Goal: Task Accomplishment & Management: Manage account settings

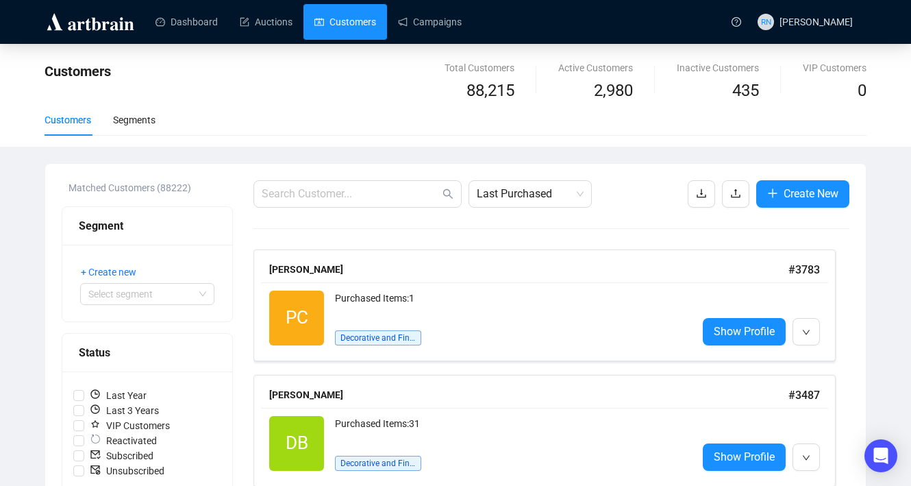
click at [362, 25] on link "Customers" at bounding box center [345, 22] width 62 height 36
click at [388, 190] on input "text" at bounding box center [351, 194] width 178 height 16
paste input "[PERSON_NAME][EMAIL_ADDRESS][DOMAIN_NAME]"
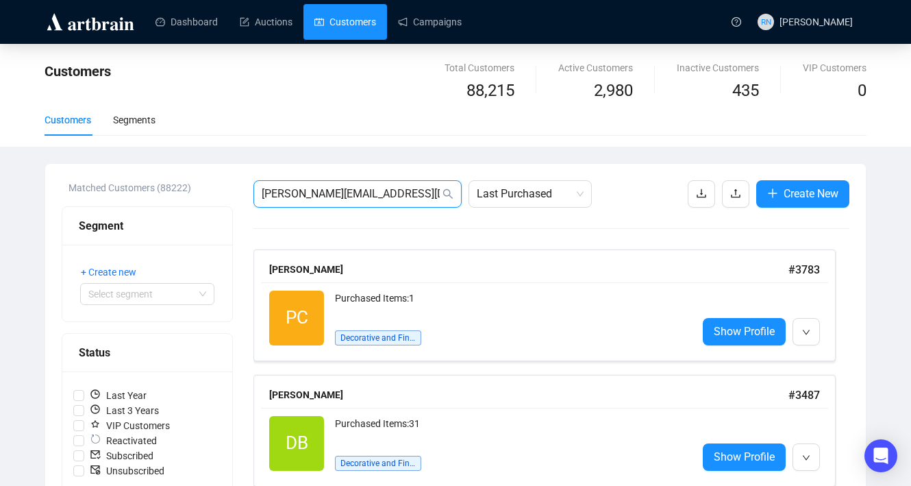
type input "[PERSON_NAME][EMAIL_ADDRESS][DOMAIN_NAME]"
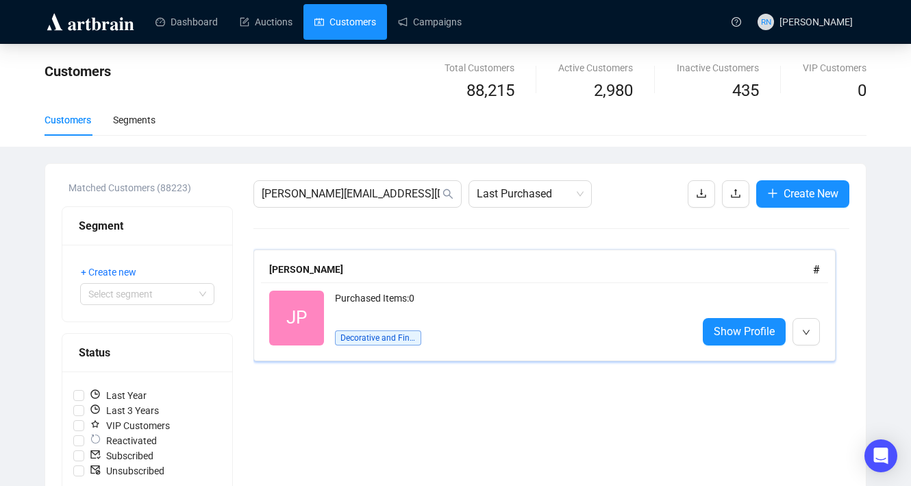
click at [338, 301] on div "Purchased Items: 0" at bounding box center [510, 303] width 351 height 27
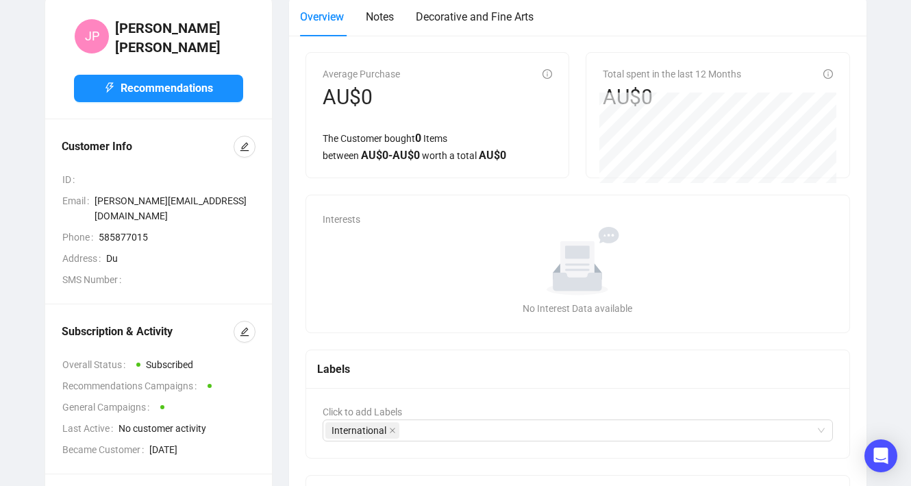
scroll to position [103, 0]
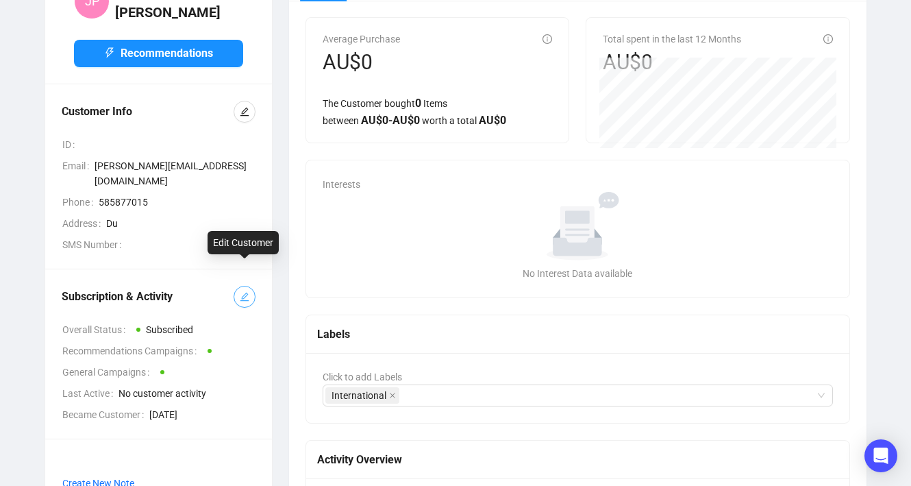
click at [244, 293] on icon "edit" at bounding box center [244, 297] width 9 height 9
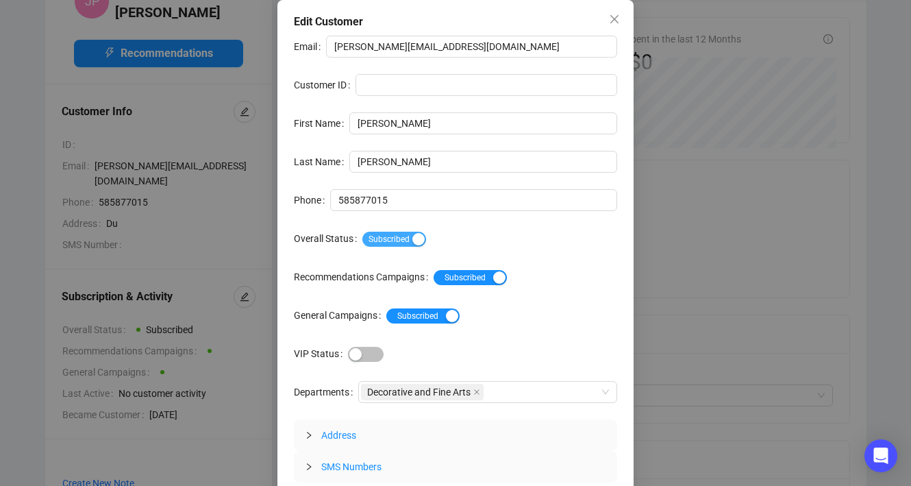
click at [408, 245] on span "Subscribed" at bounding box center [394, 239] width 64 height 15
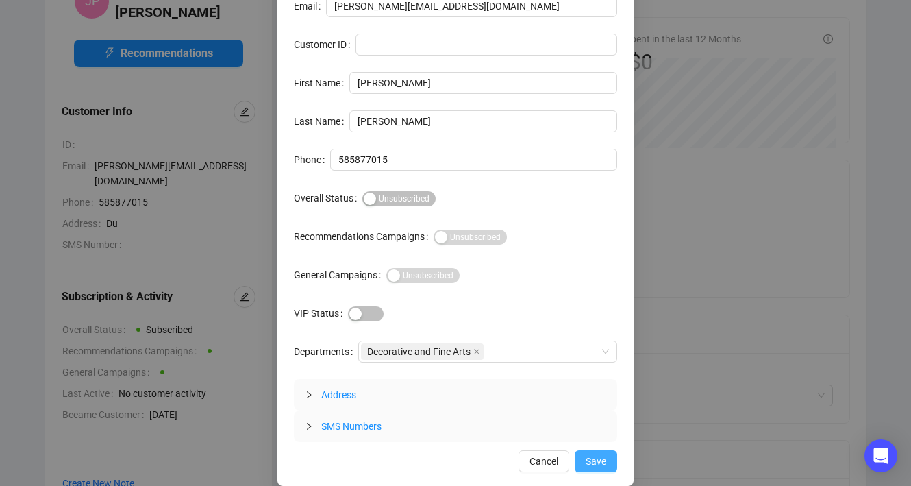
click at [595, 454] on span "Save" at bounding box center [596, 461] width 21 height 15
